Goal: Navigation & Orientation: Find specific page/section

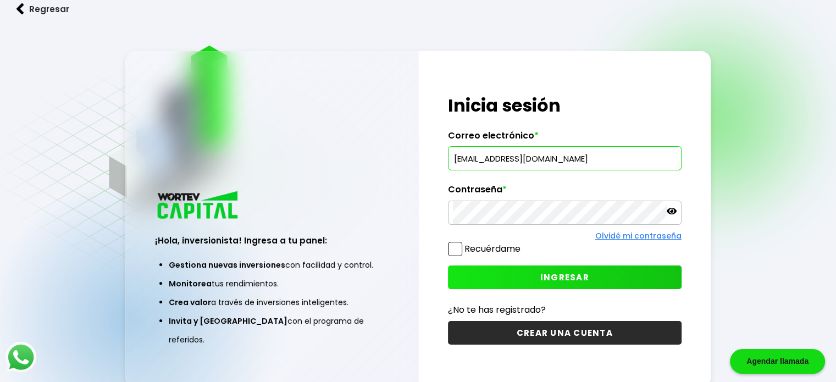
type input "[EMAIL_ADDRESS][DOMAIN_NAME]"
click at [449, 248] on span at bounding box center [455, 249] width 14 height 14
click at [522, 243] on input "Recuérdame" at bounding box center [522, 243] width 0 height 0
click at [523, 279] on button "INGRESAR" at bounding box center [565, 277] width 234 height 24
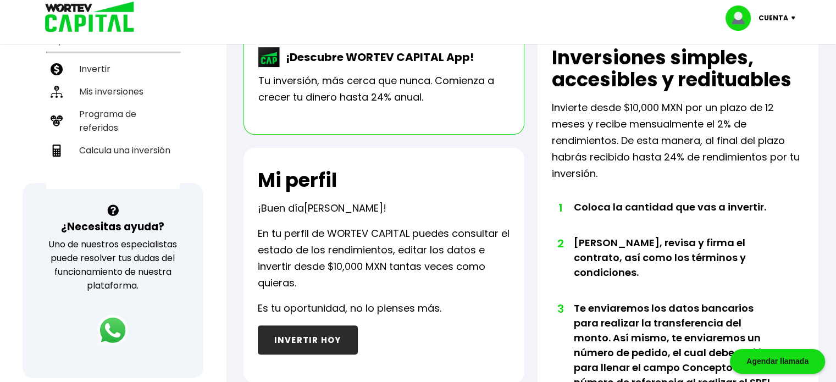
scroll to position [167, 0]
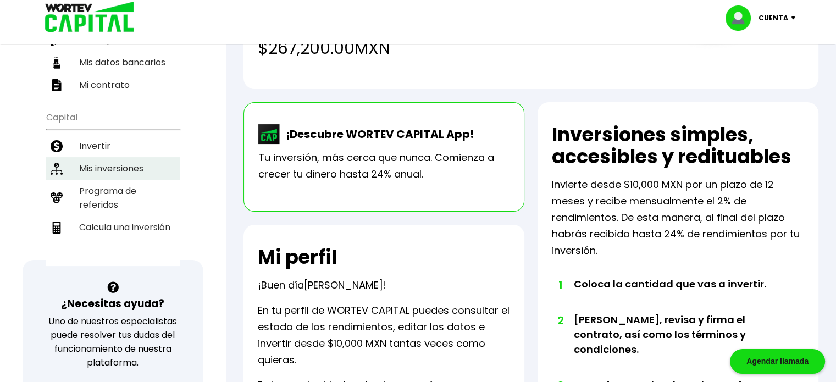
click at [96, 157] on li "Mis inversiones" at bounding box center [113, 168] width 134 height 23
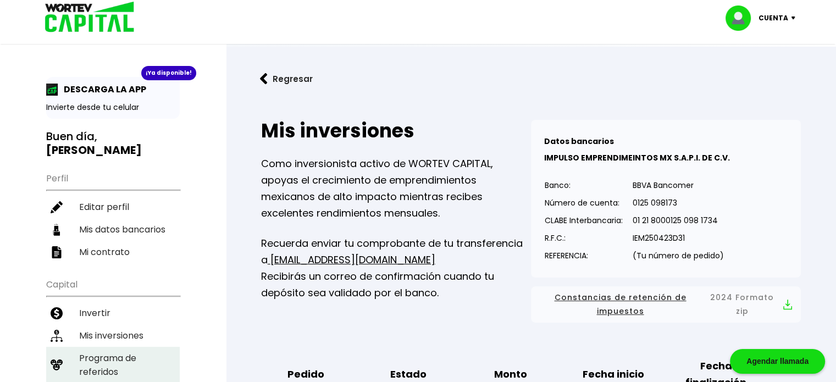
click at [121, 347] on li "Programa de referidos" at bounding box center [113, 365] width 134 height 36
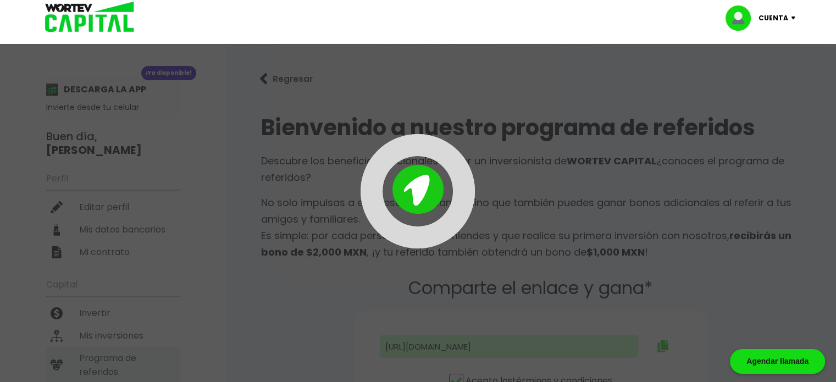
type input "[URL][DOMAIN_NAME]"
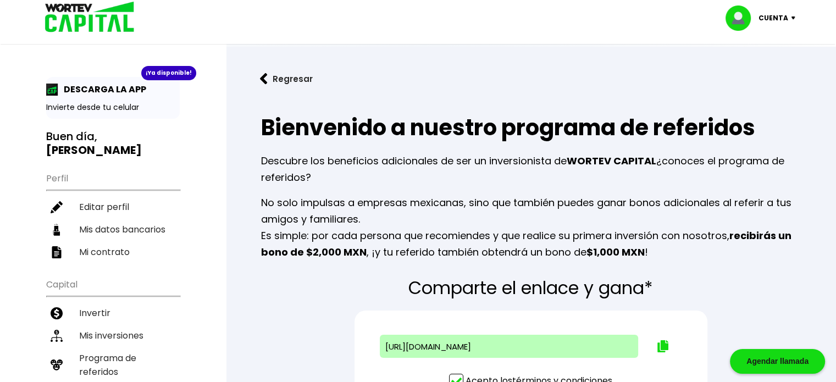
click at [776, 15] on p "Cuenta" at bounding box center [773, 18] width 30 height 16
click at [264, 77] on img at bounding box center [264, 79] width 8 height 12
